Goal: Task Accomplishment & Management: Manage account settings

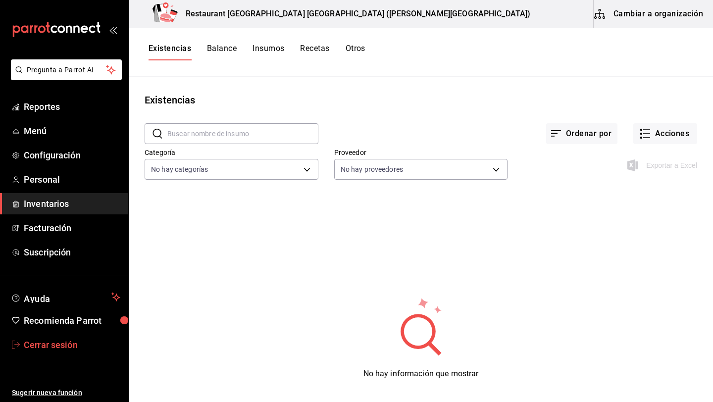
click at [46, 345] on span "Cerrar sesión" at bounding box center [72, 344] width 97 height 13
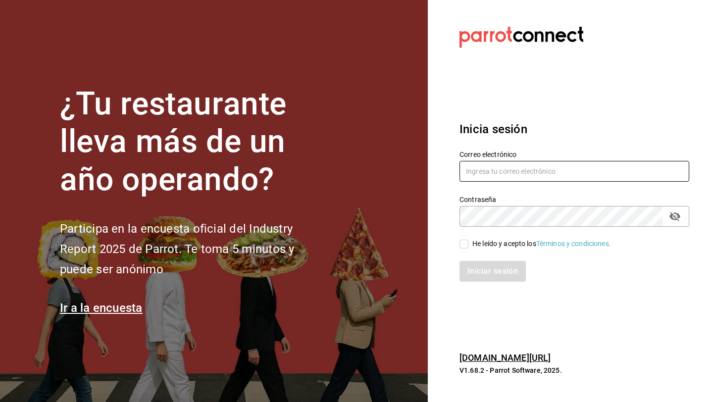
click at [493, 168] on input "text" at bounding box center [575, 171] width 230 height 21
type input "[EMAIL_ADDRESS][DOMAIN_NAME]"
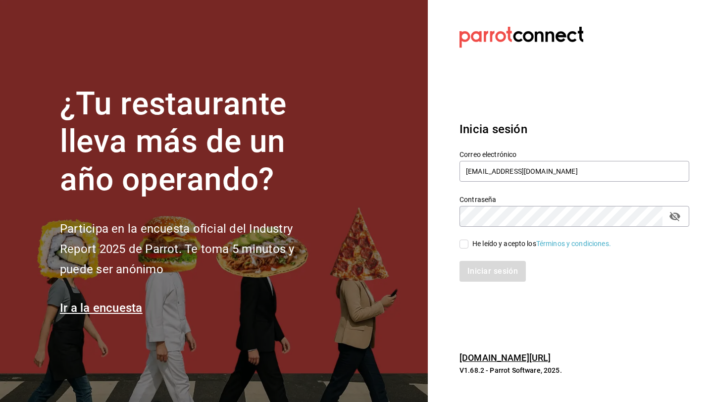
click at [475, 247] on div "He leído y acepto los Términos y condiciones." at bounding box center [542, 244] width 139 height 10
click at [469, 247] on input "He leído y acepto los Términos y condiciones." at bounding box center [464, 244] width 9 height 9
checkbox input "true"
click at [476, 263] on button "Iniciar sesión" at bounding box center [493, 271] width 67 height 21
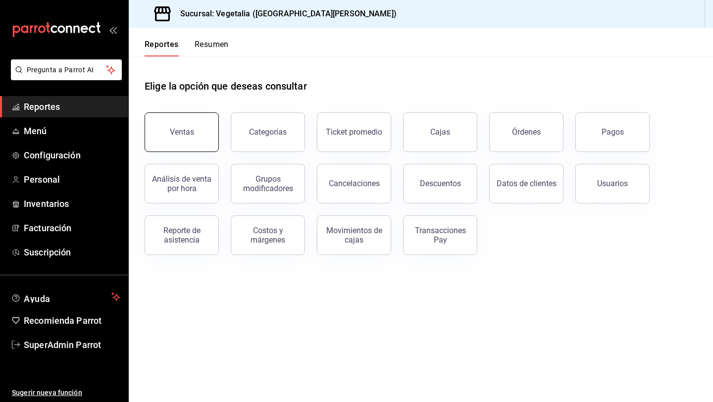
click at [160, 131] on button "Ventas" at bounding box center [182, 132] width 74 height 40
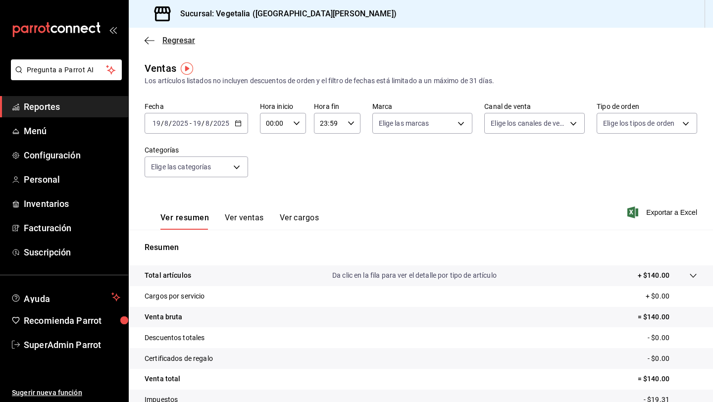
click at [150, 42] on icon "button" at bounding box center [150, 40] width 10 height 9
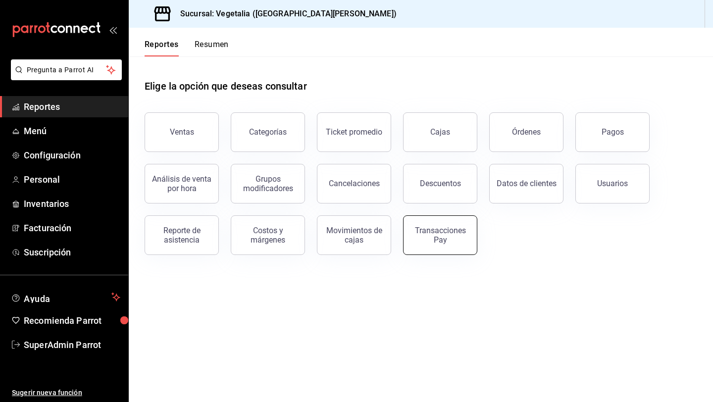
click at [441, 238] on div "Transacciones Pay" at bounding box center [440, 235] width 61 height 19
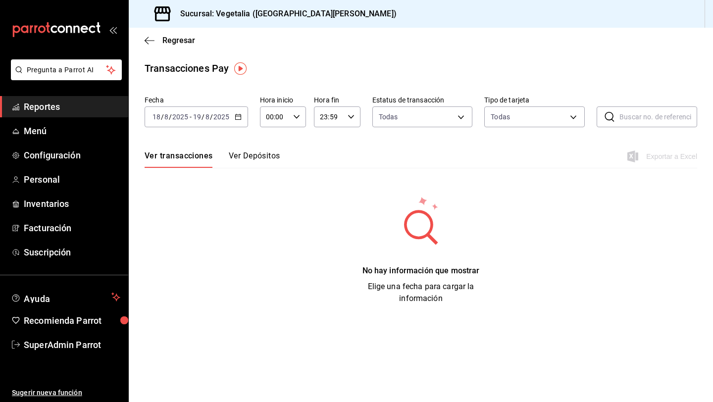
click at [243, 119] on div "2025-08-18 18 / 8 / 2025 - 2025-08-19 19 / 8 / 2025" at bounding box center [197, 117] width 104 height 21
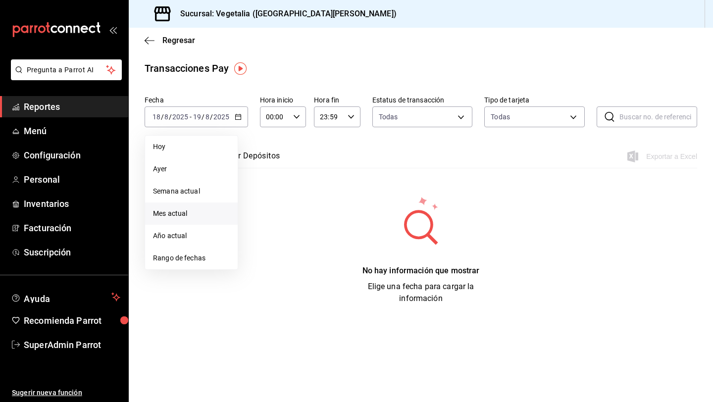
click at [192, 207] on li "Mes actual" at bounding box center [191, 214] width 93 height 22
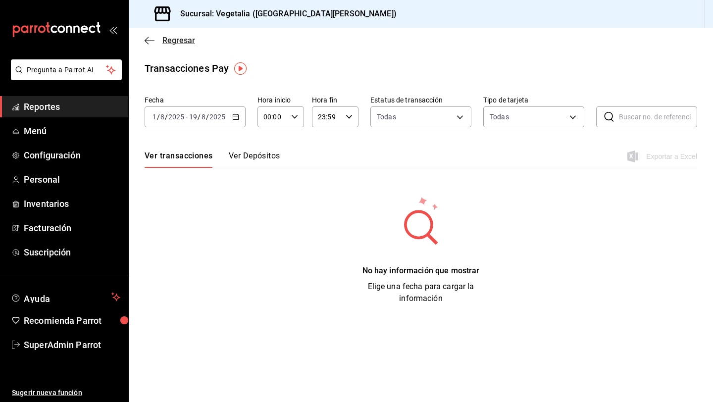
click at [146, 38] on icon "button" at bounding box center [150, 40] width 10 height 9
